Goal: Navigation & Orientation: Find specific page/section

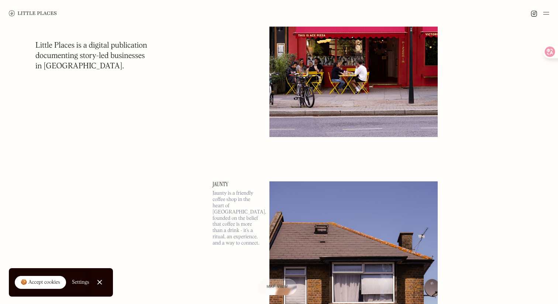
scroll to position [181, 0]
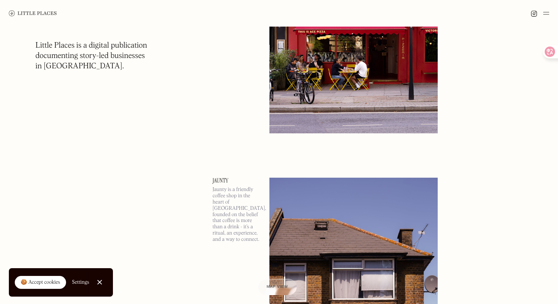
click at [37, 284] on div "🍪 Accept cookies" at bounding box center [41, 282] width 40 height 7
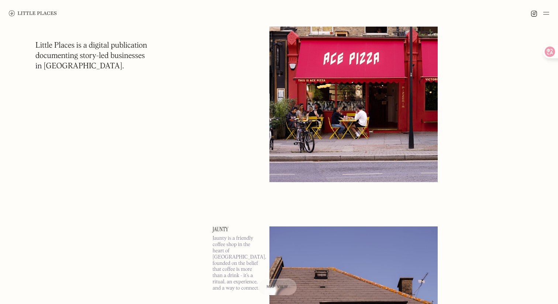
scroll to position [0, 0]
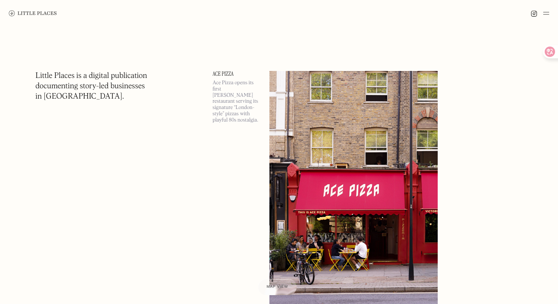
click at [547, 13] on img at bounding box center [547, 13] width 6 height 9
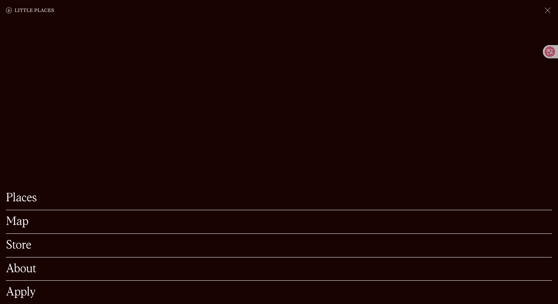
click at [20, 296] on link "Apply" at bounding box center [279, 292] width 547 height 11
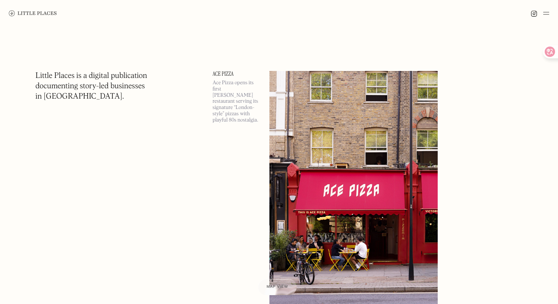
click at [549, 11] on img at bounding box center [547, 13] width 6 height 9
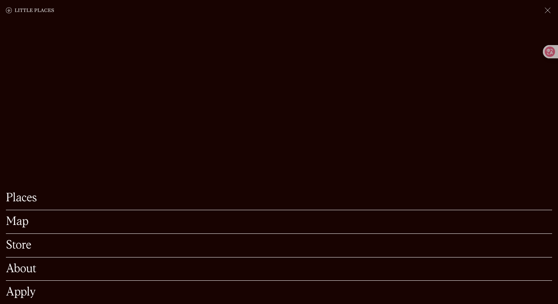
click at [24, 222] on link "Map" at bounding box center [279, 221] width 547 height 11
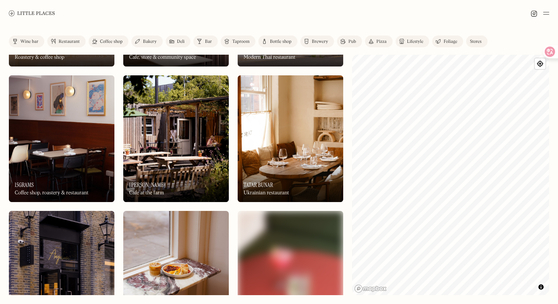
scroll to position [387, 0]
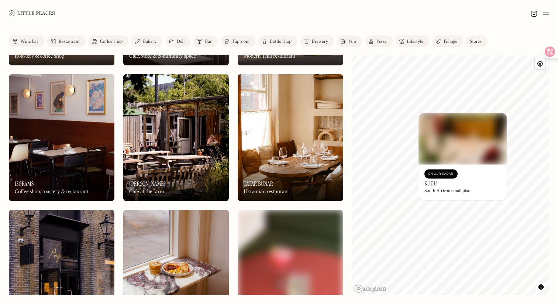
click at [543, 14] on div at bounding box center [540, 13] width 18 height 9
click at [547, 13] on img at bounding box center [547, 13] width 6 height 9
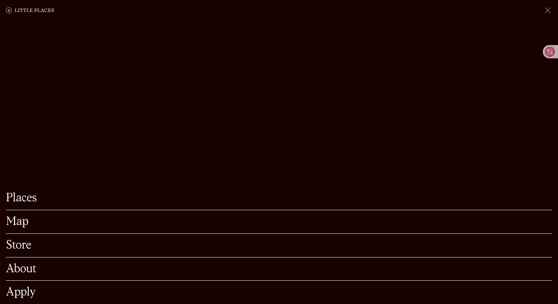
click at [28, 266] on link "About" at bounding box center [279, 268] width 547 height 11
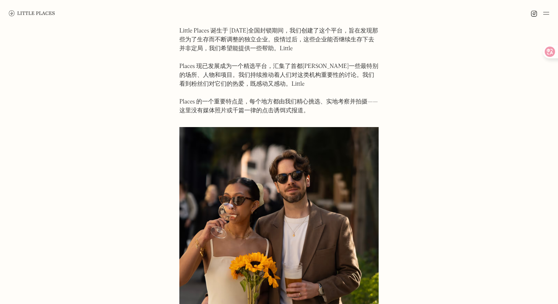
scroll to position [59, 0]
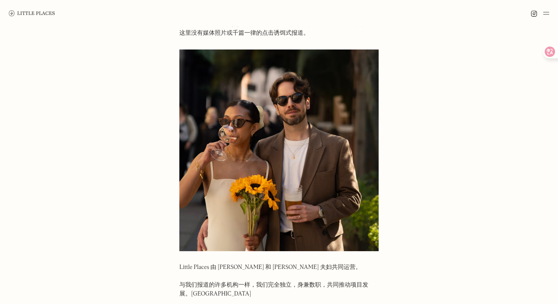
scroll to position [125, 0]
